Goal: Communication & Community: Answer question/provide support

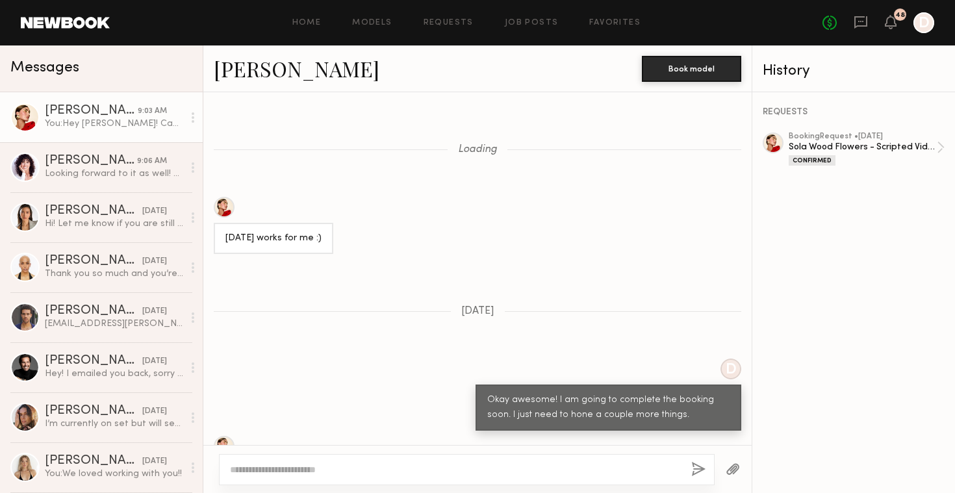
scroll to position [1197, 0]
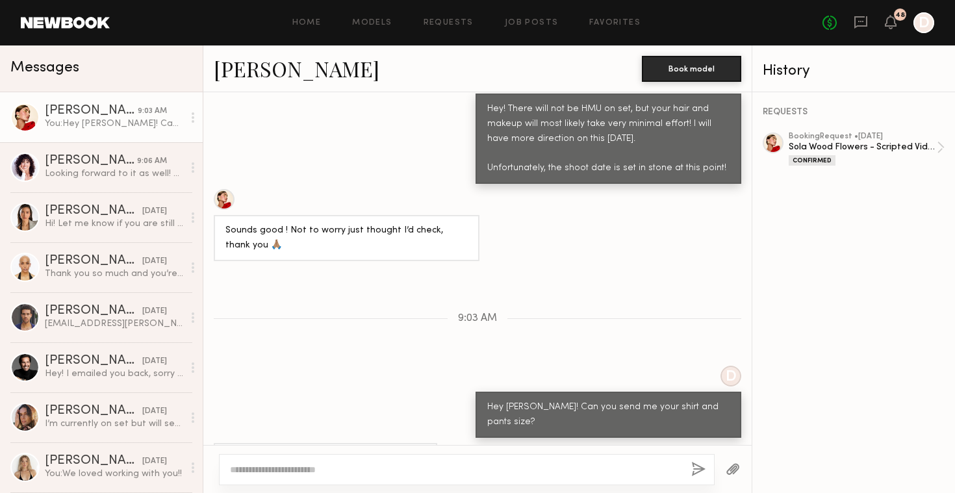
click at [345, 473] on textarea at bounding box center [455, 469] width 451 height 13
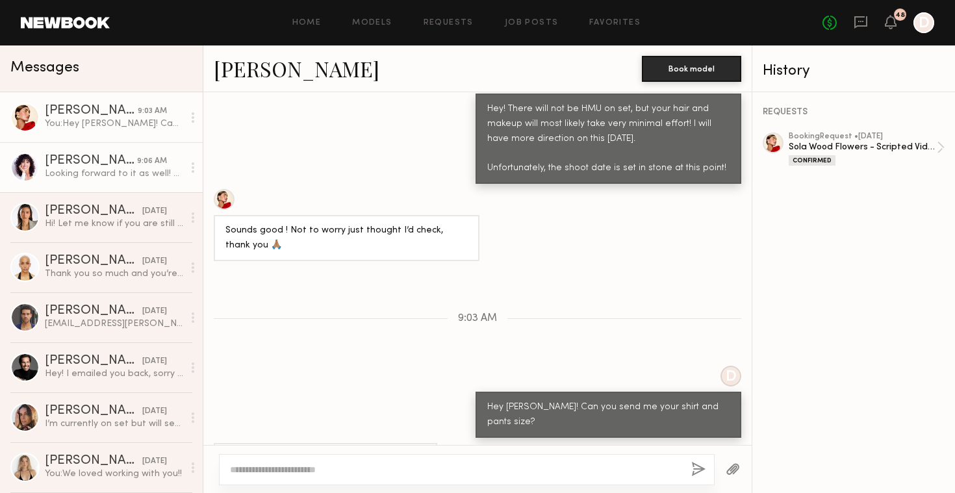
click at [119, 174] on div "Looking forward to it as well! And sounds good, thank you!" at bounding box center [114, 174] width 138 height 12
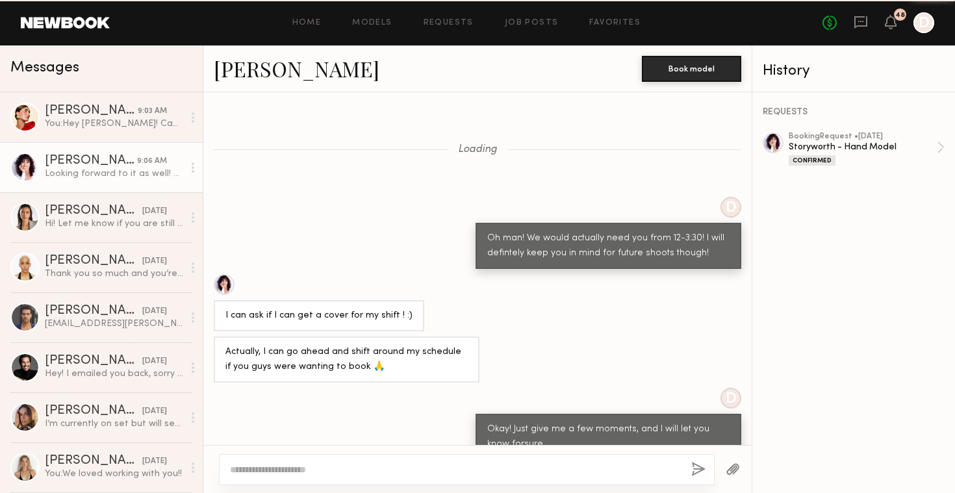
scroll to position [687, 0]
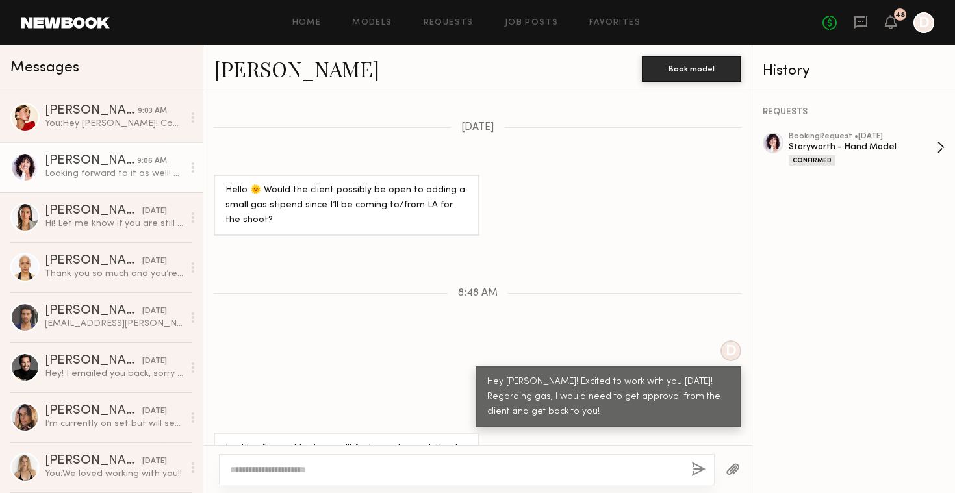
click at [861, 140] on div "booking Request • [DATE]" at bounding box center [862, 136] width 148 height 8
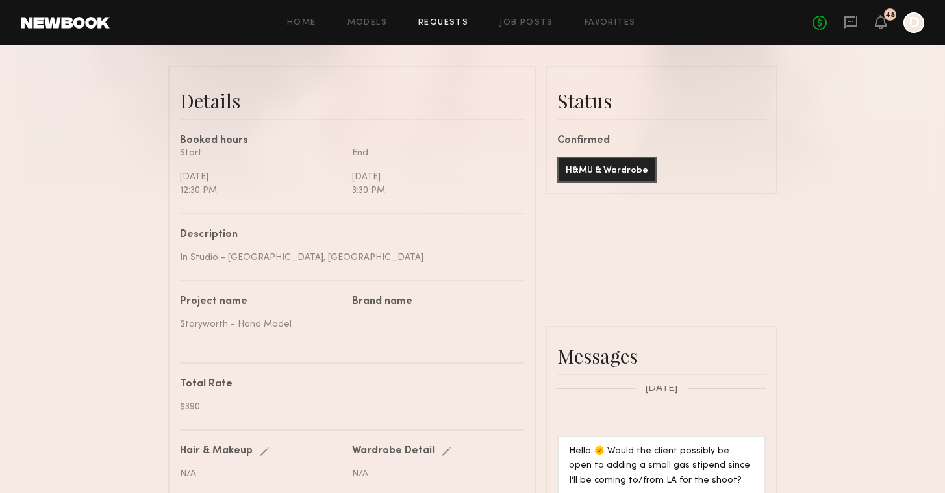
scroll to position [363, 0]
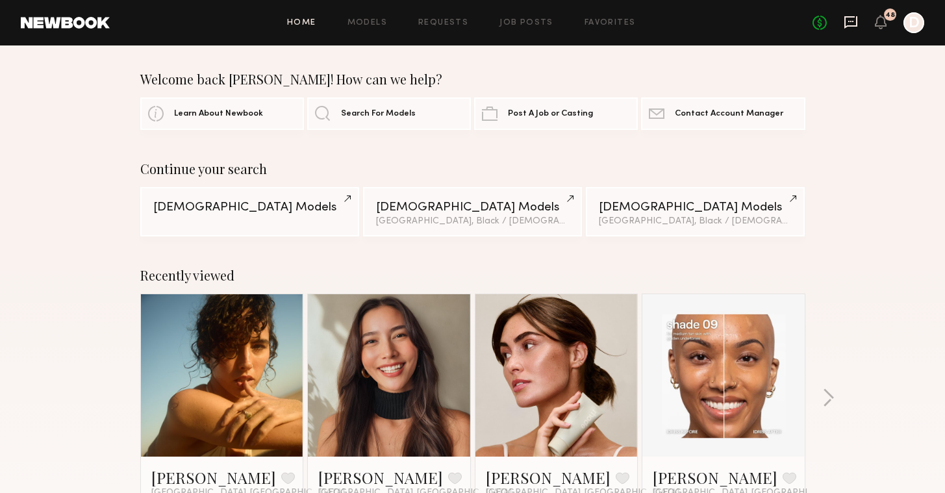
click at [855, 23] on icon at bounding box center [851, 22] width 14 height 14
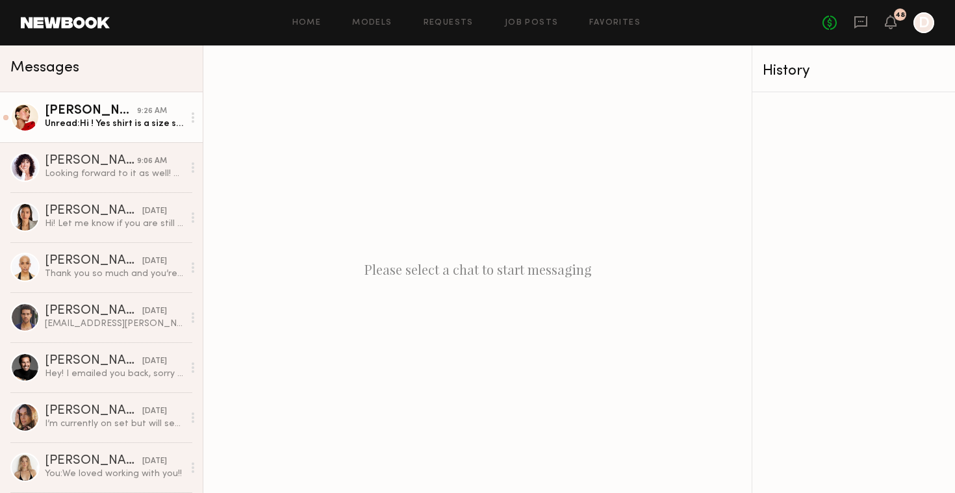
click at [129, 128] on div "Unread: Hi ! Yes shirt is a size small, pants is 25 waist :)" at bounding box center [114, 124] width 138 height 12
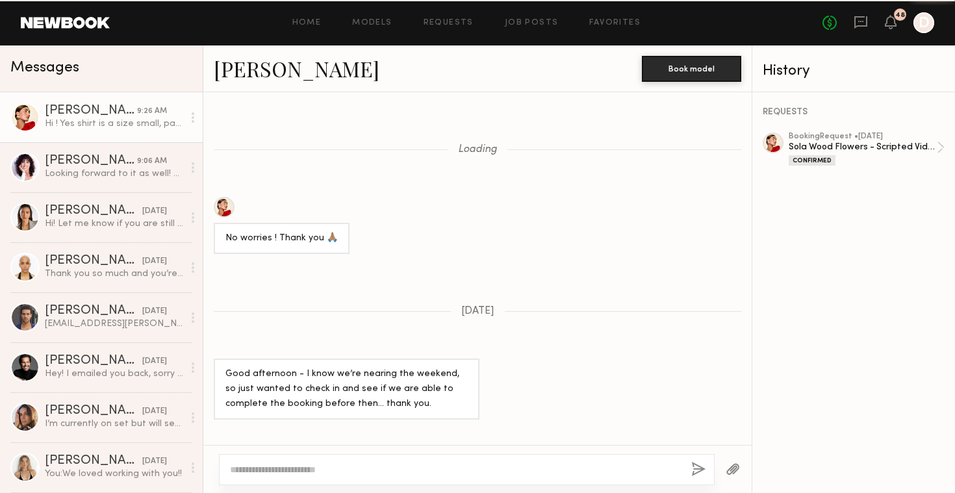
scroll to position [960, 0]
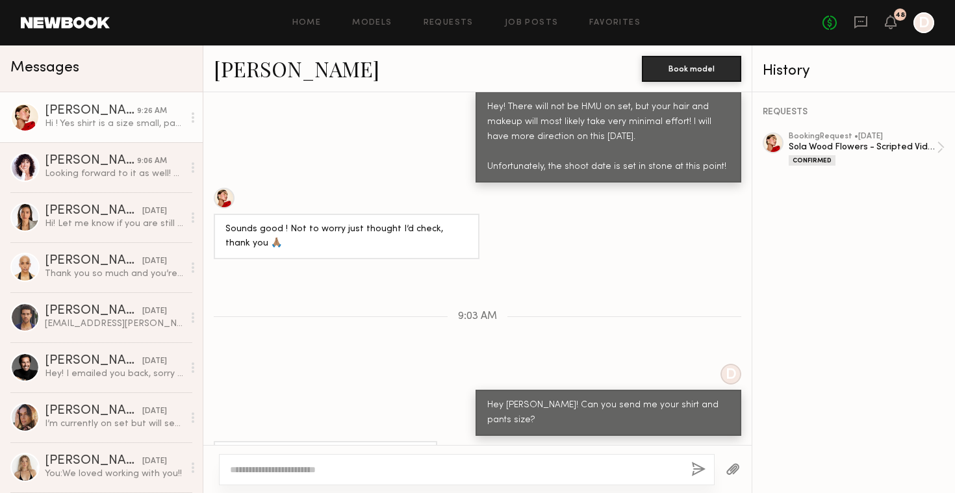
click at [409, 469] on textarea at bounding box center [455, 469] width 451 height 13
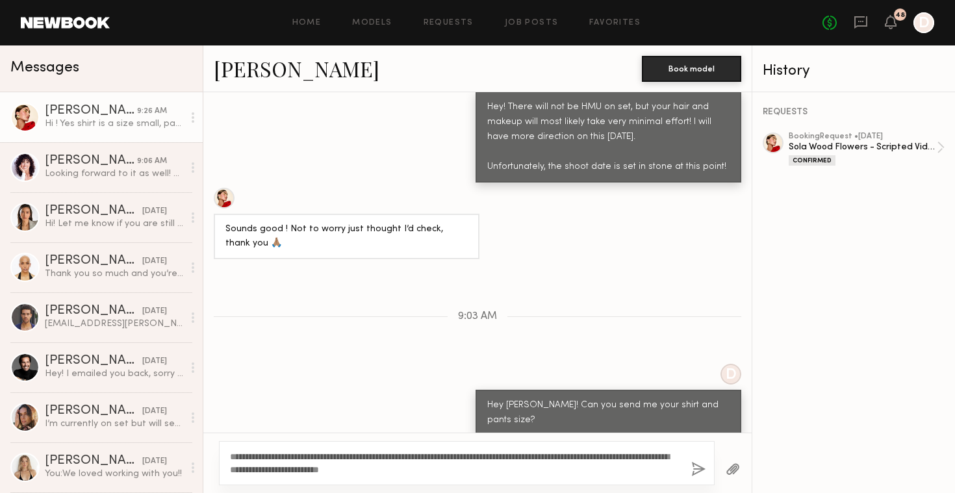
type textarea "**********"
click at [692, 464] on button "button" at bounding box center [698, 470] width 14 height 16
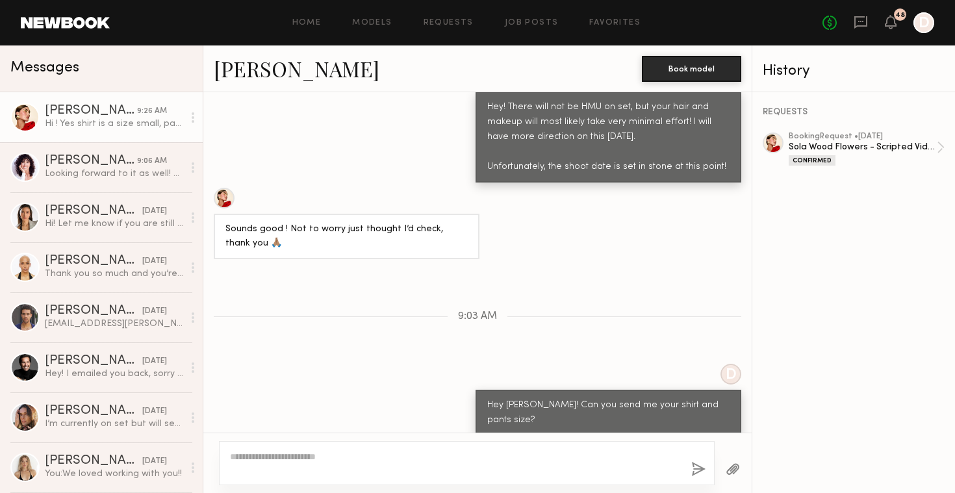
scroll to position [1150, 0]
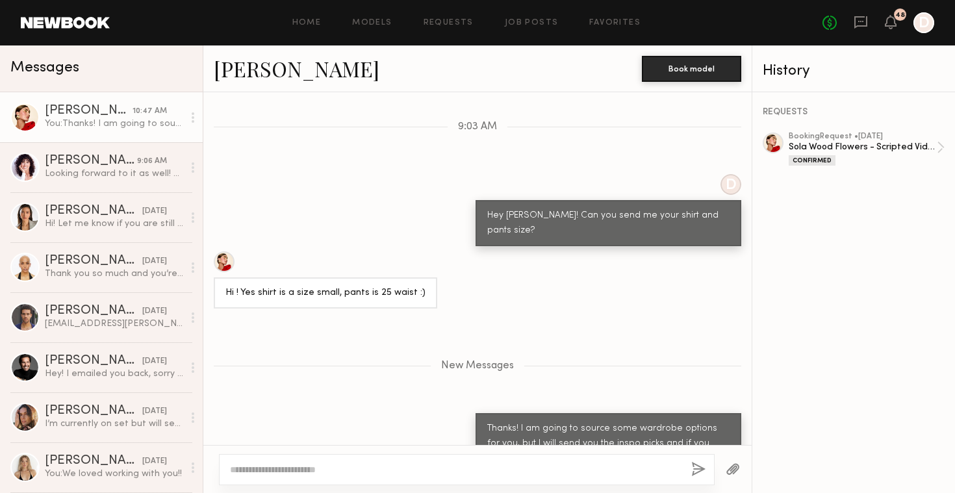
click at [727, 473] on button "button" at bounding box center [732, 470] width 14 height 16
click at [733, 471] on button "button" at bounding box center [732, 470] width 14 height 16
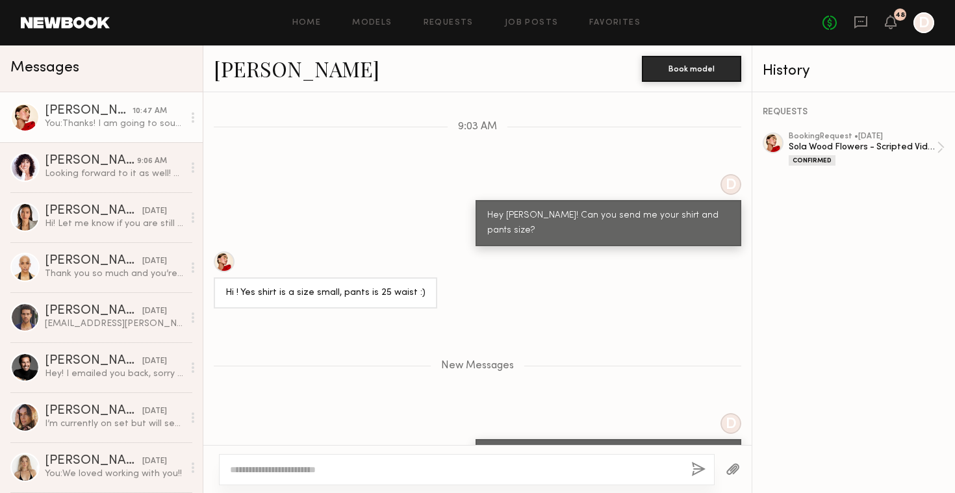
scroll to position [1440, 0]
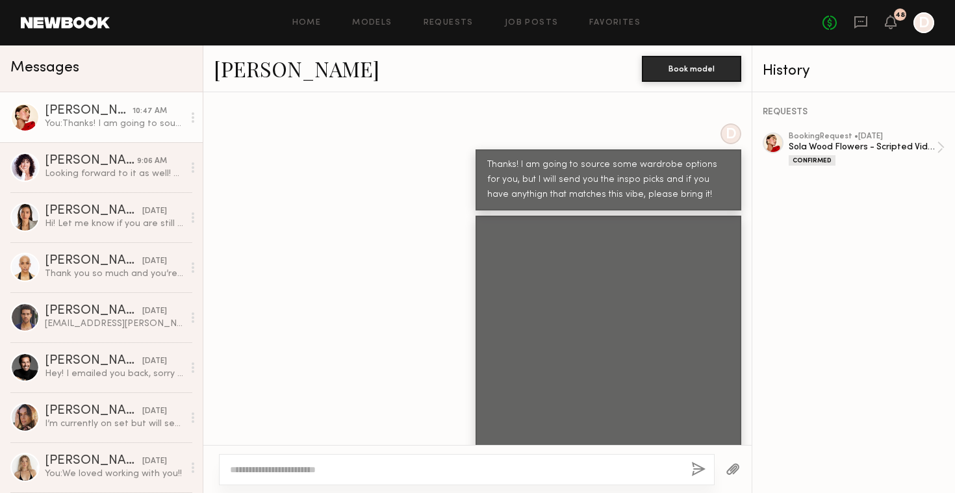
click at [736, 473] on button "button" at bounding box center [732, 470] width 14 height 16
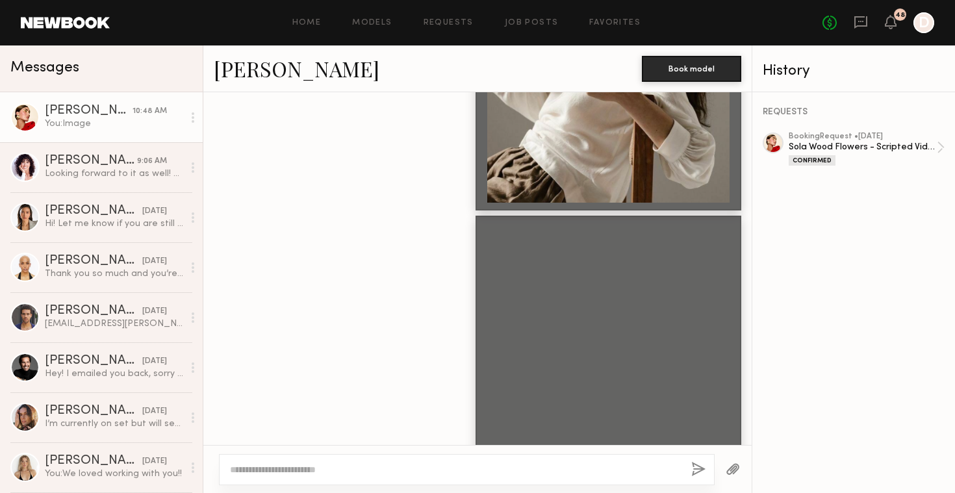
click at [742, 482] on div at bounding box center [732, 469] width 37 height 32
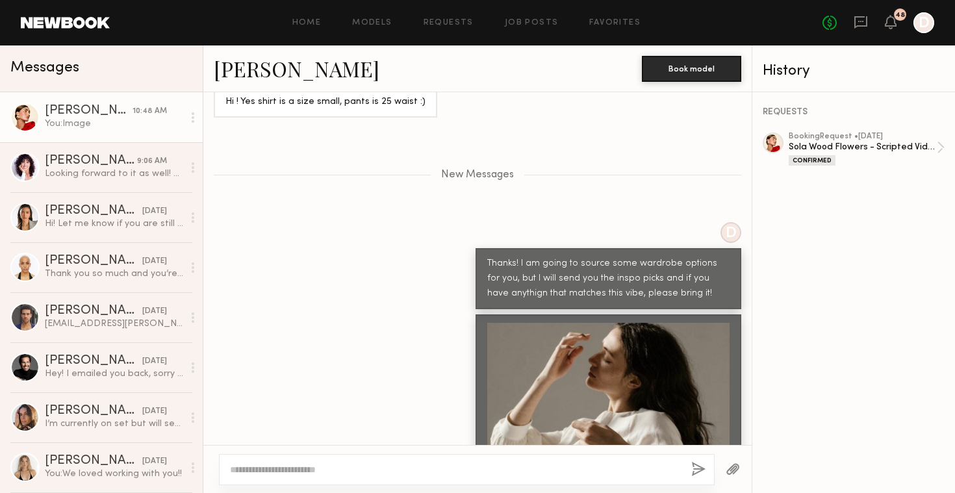
scroll to position [1967, 0]
